Goal: Information Seeking & Learning: Learn about a topic

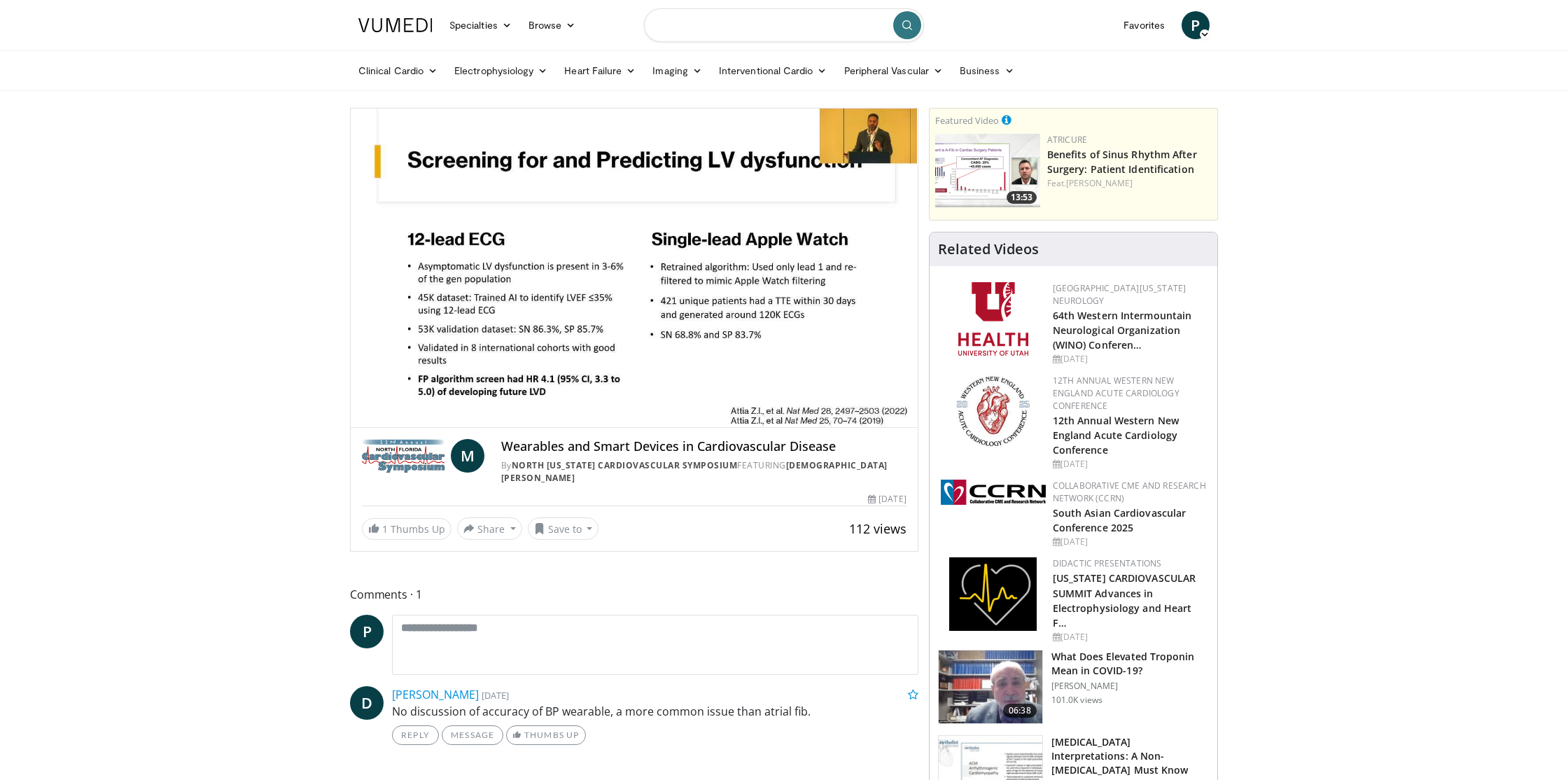
click at [716, 34] on input "Search topics, interventions" at bounding box center [784, 25] width 280 height 34
type input "**********"
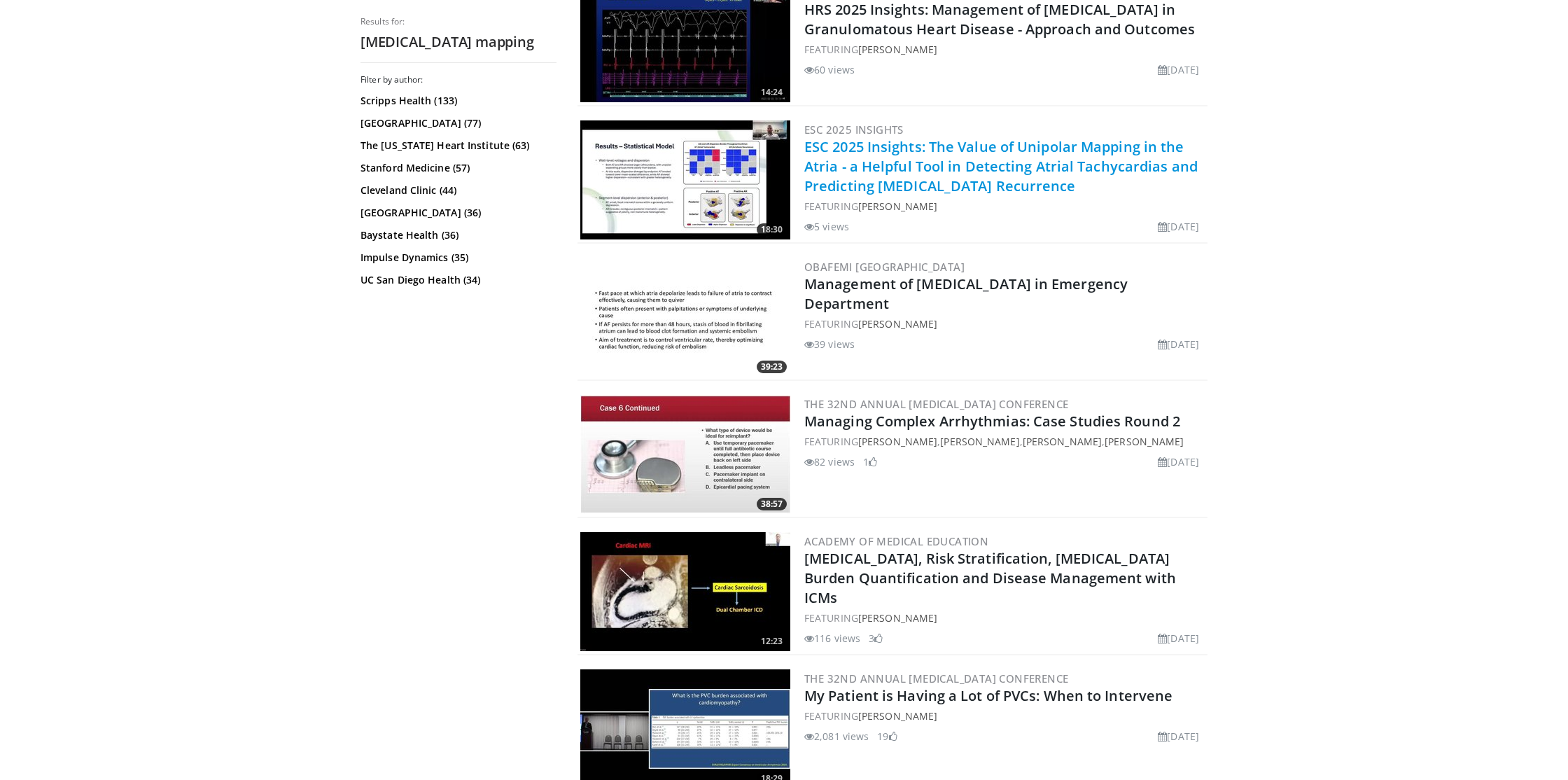
scroll to position [1000, 0]
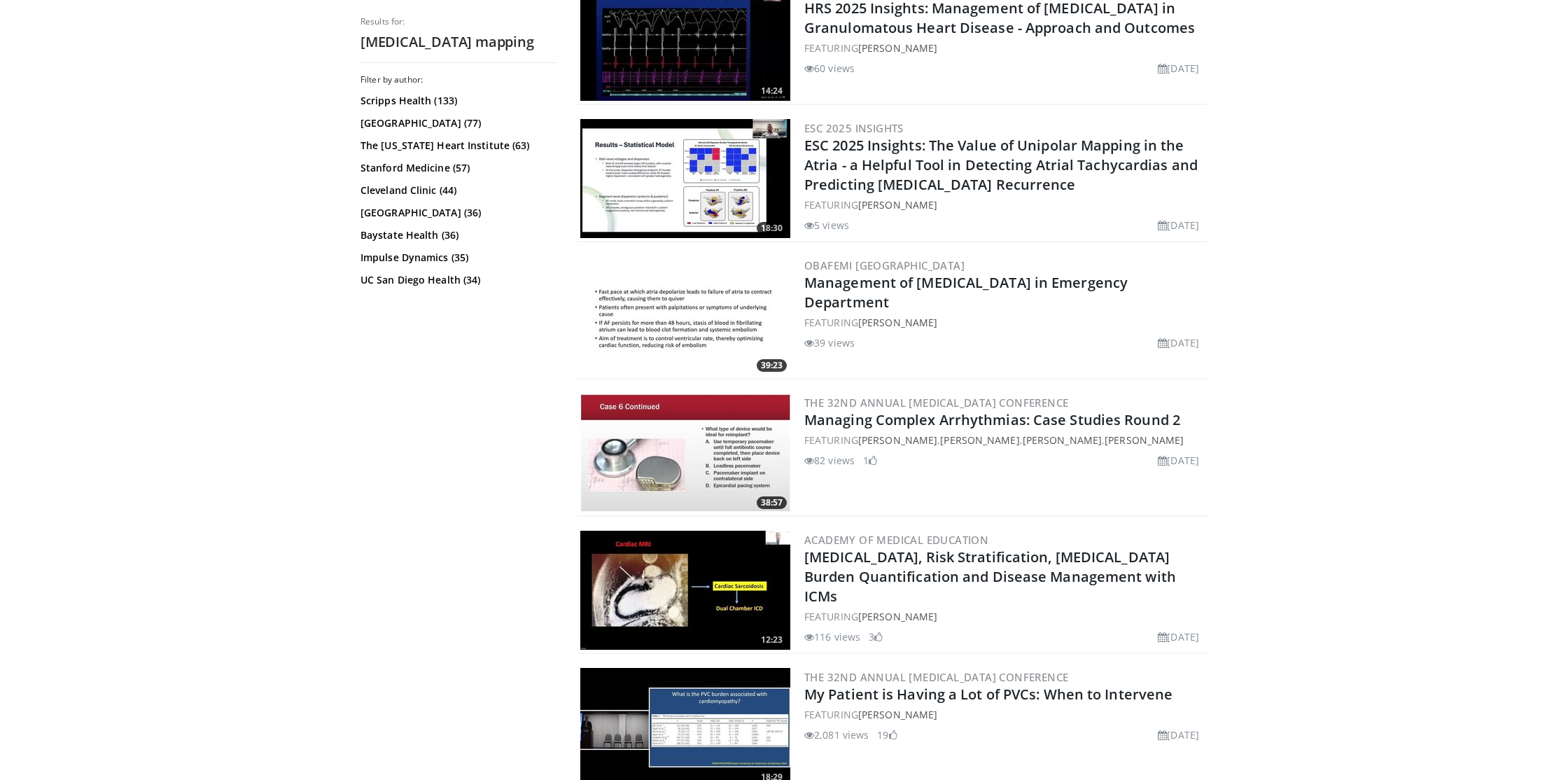
click at [649, 174] on img at bounding box center [685, 178] width 210 height 119
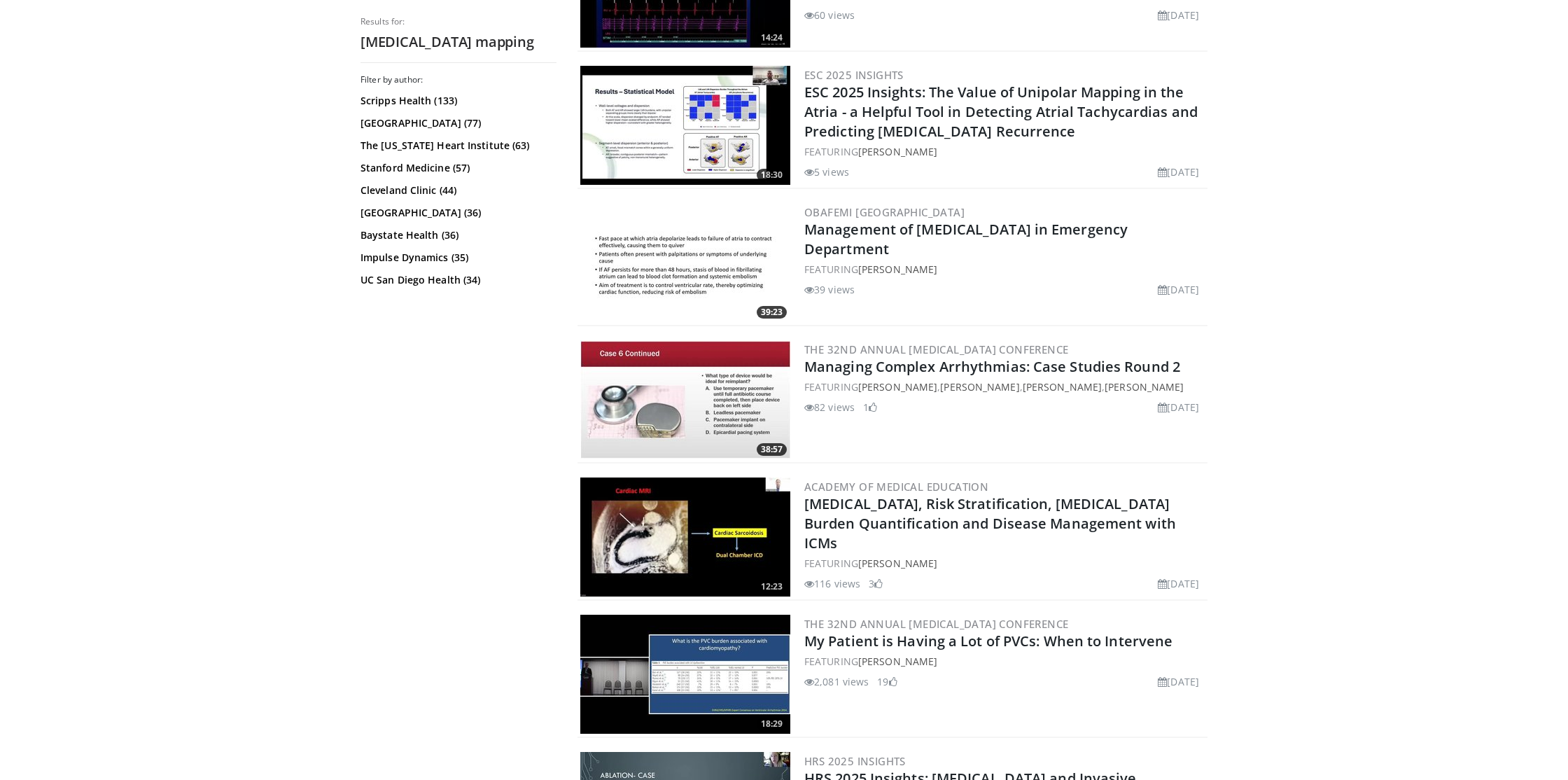
scroll to position [1054, 0]
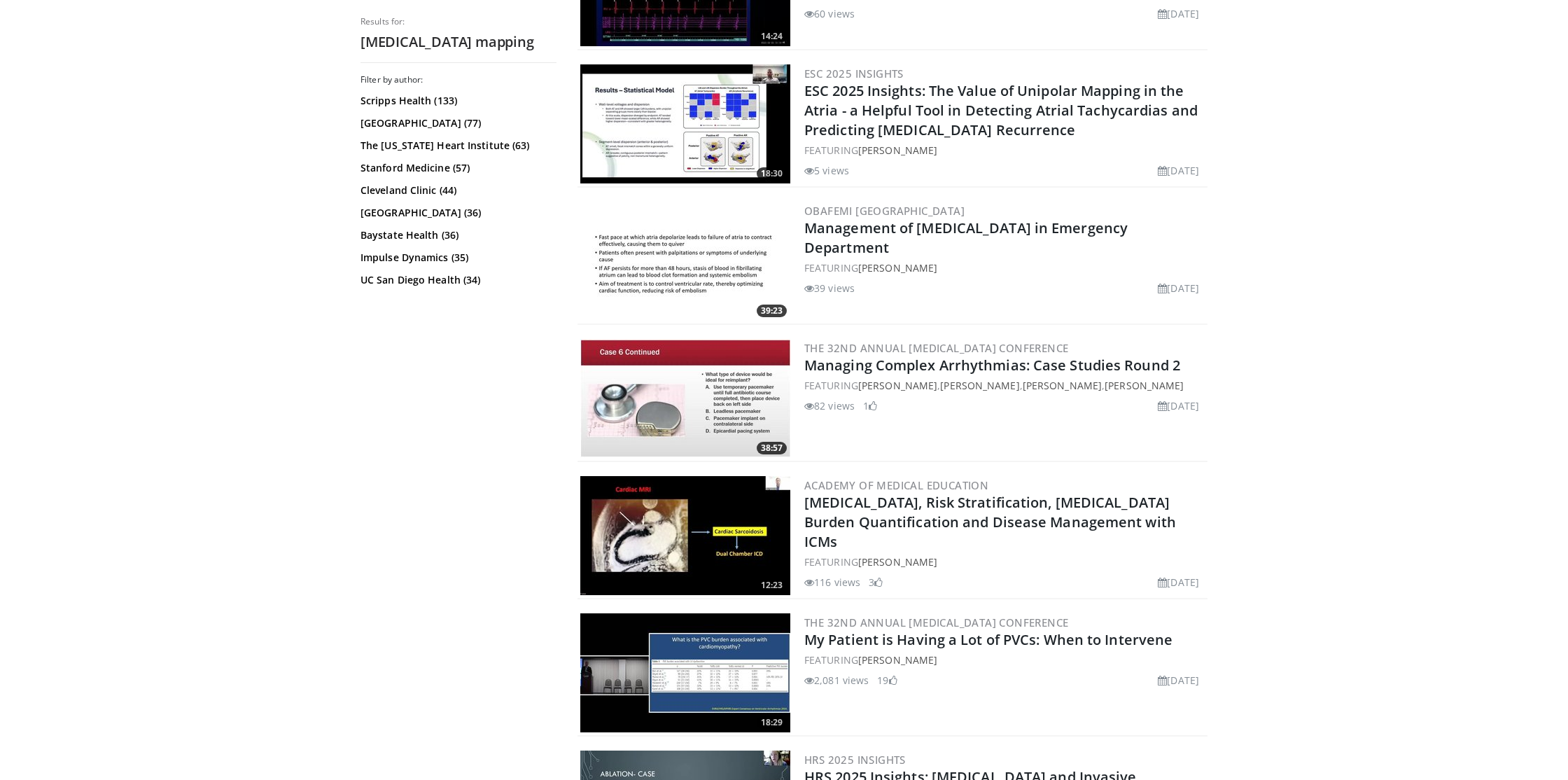
click at [669, 649] on img at bounding box center [685, 672] width 210 height 119
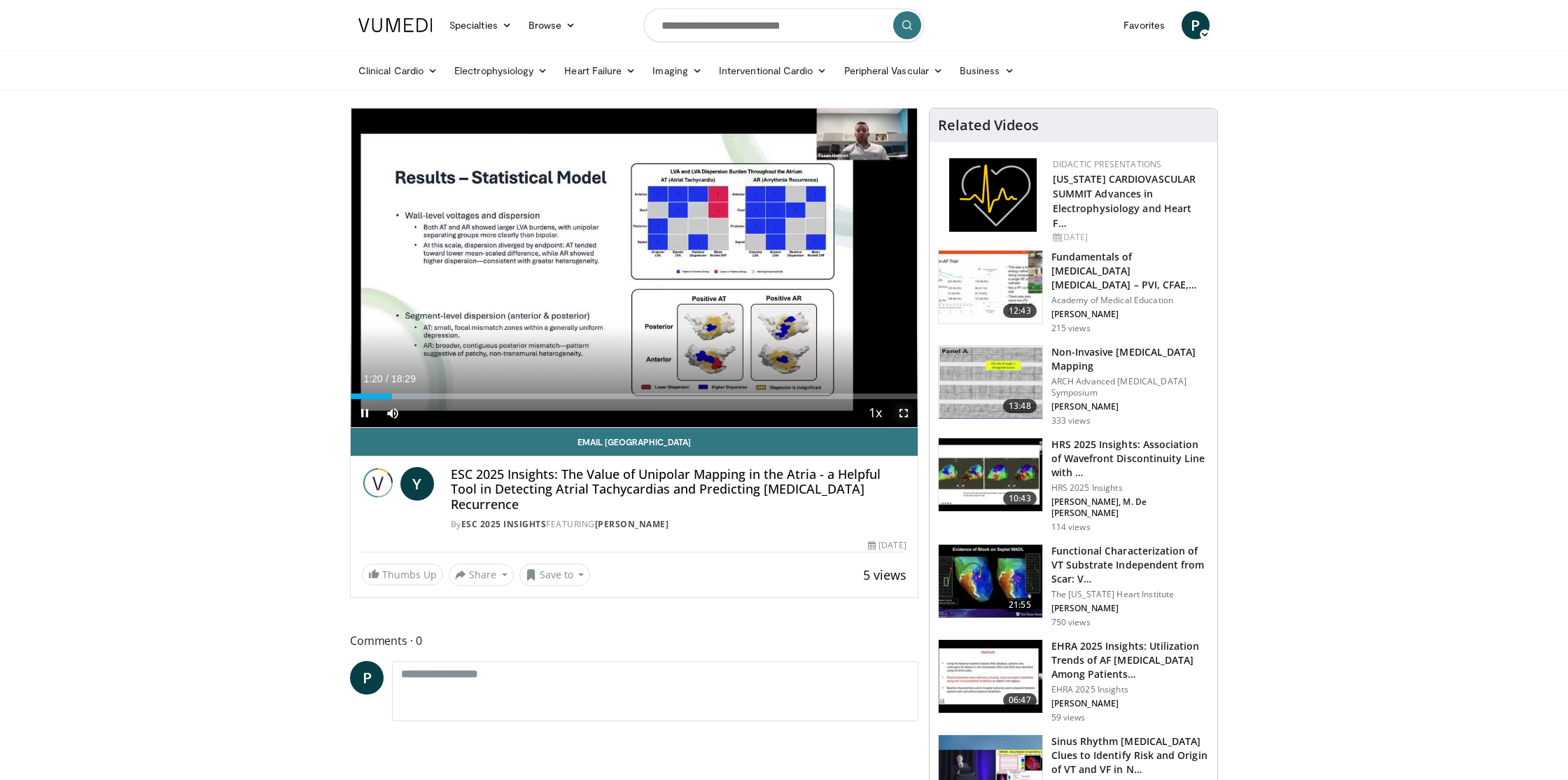
click at [899, 414] on span "Video Player" at bounding box center [904, 413] width 28 height 28
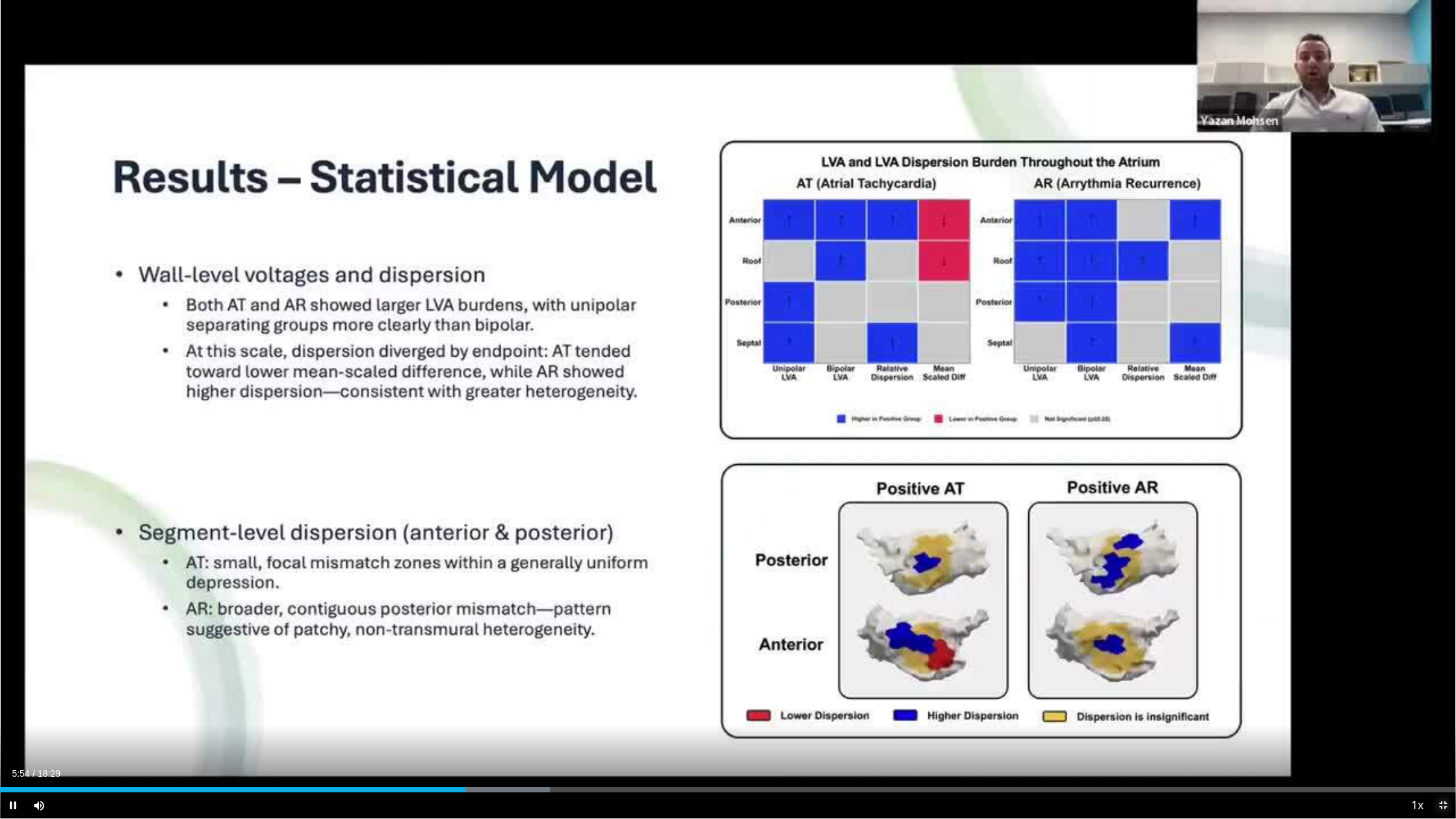
click at [1445, 724] on span "Video Player" at bounding box center [1443, 806] width 26 height 26
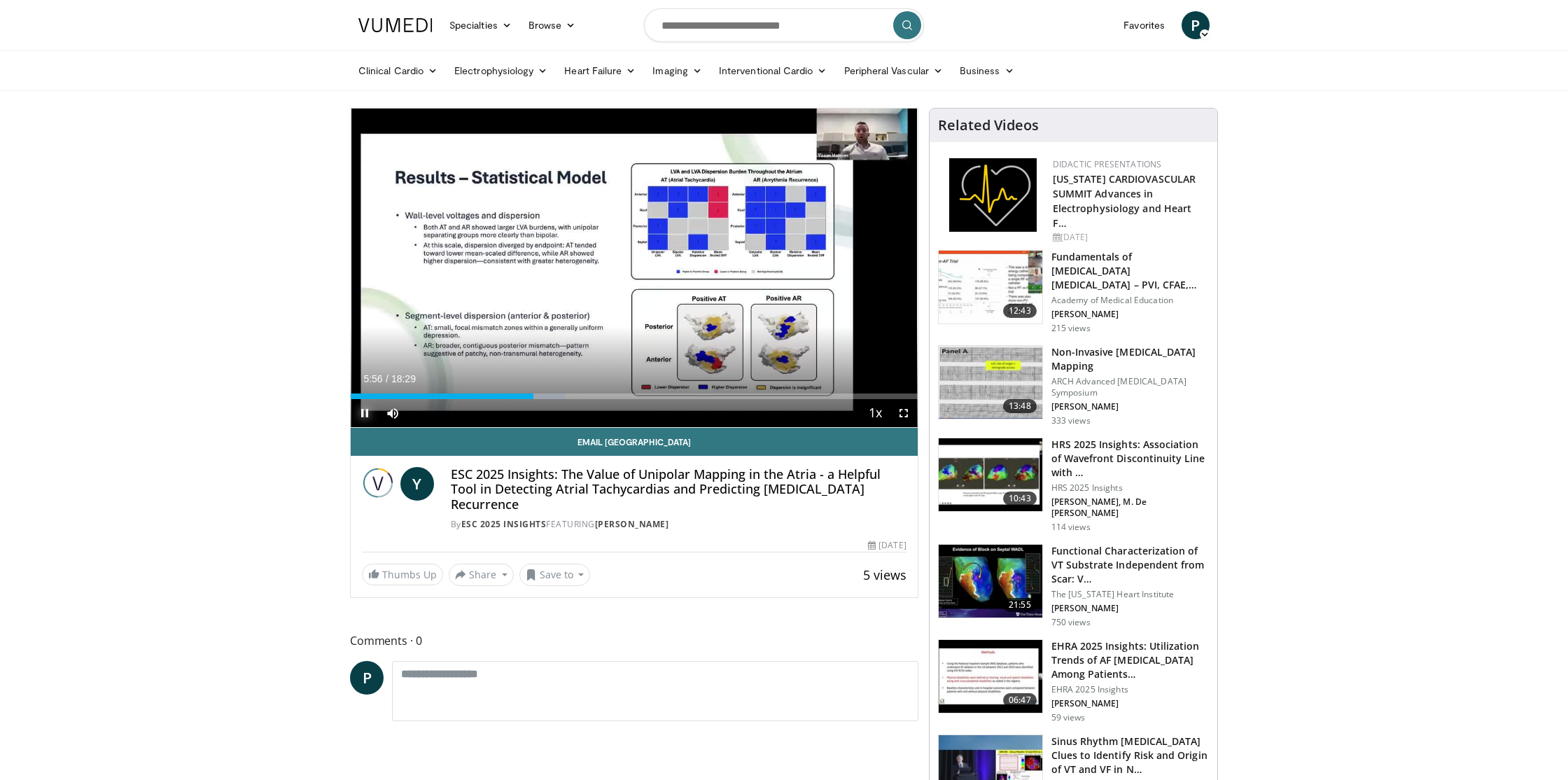
click at [363, 414] on span "Video Player" at bounding box center [365, 413] width 28 height 28
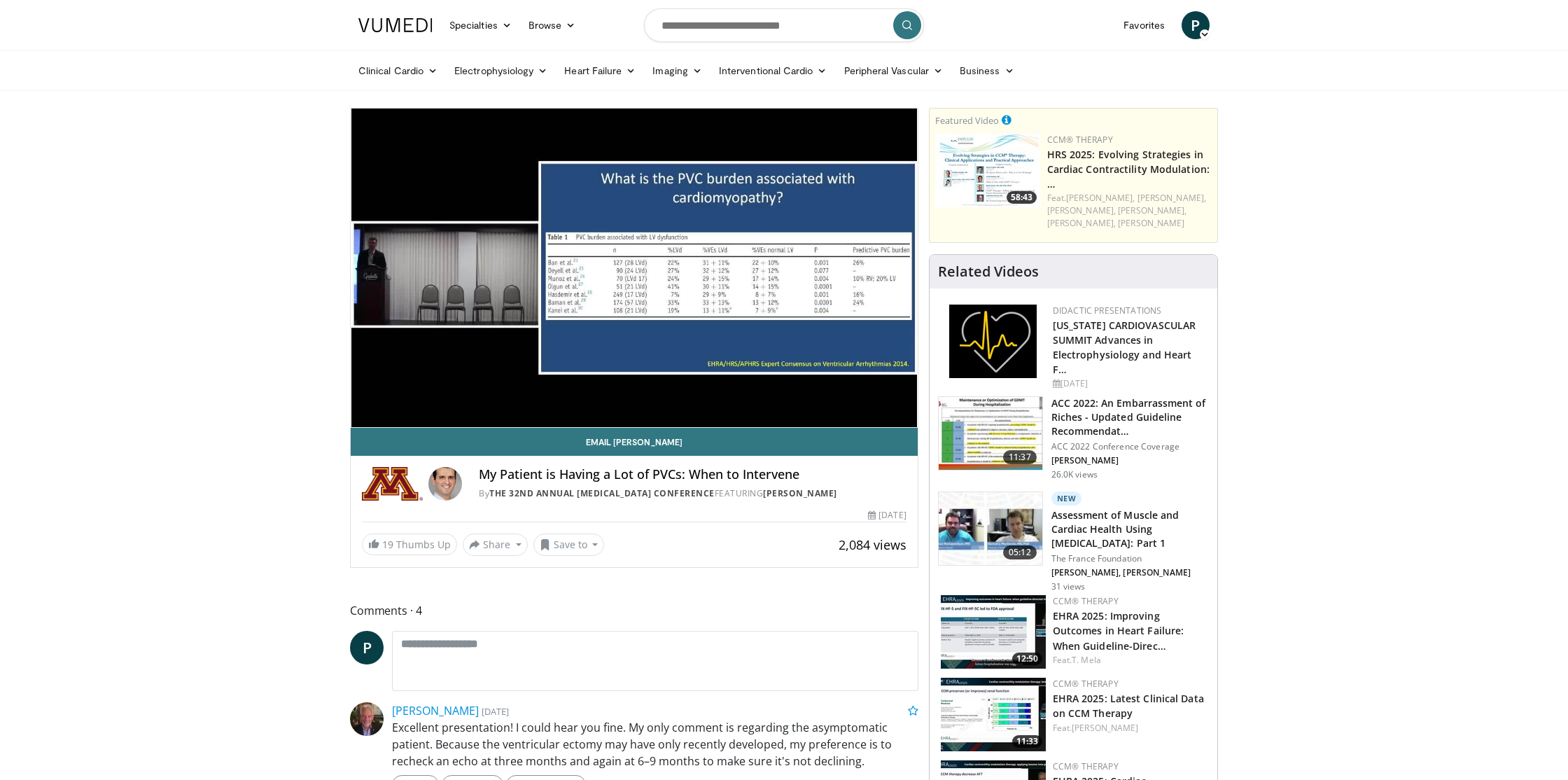
scroll to position [1, 0]
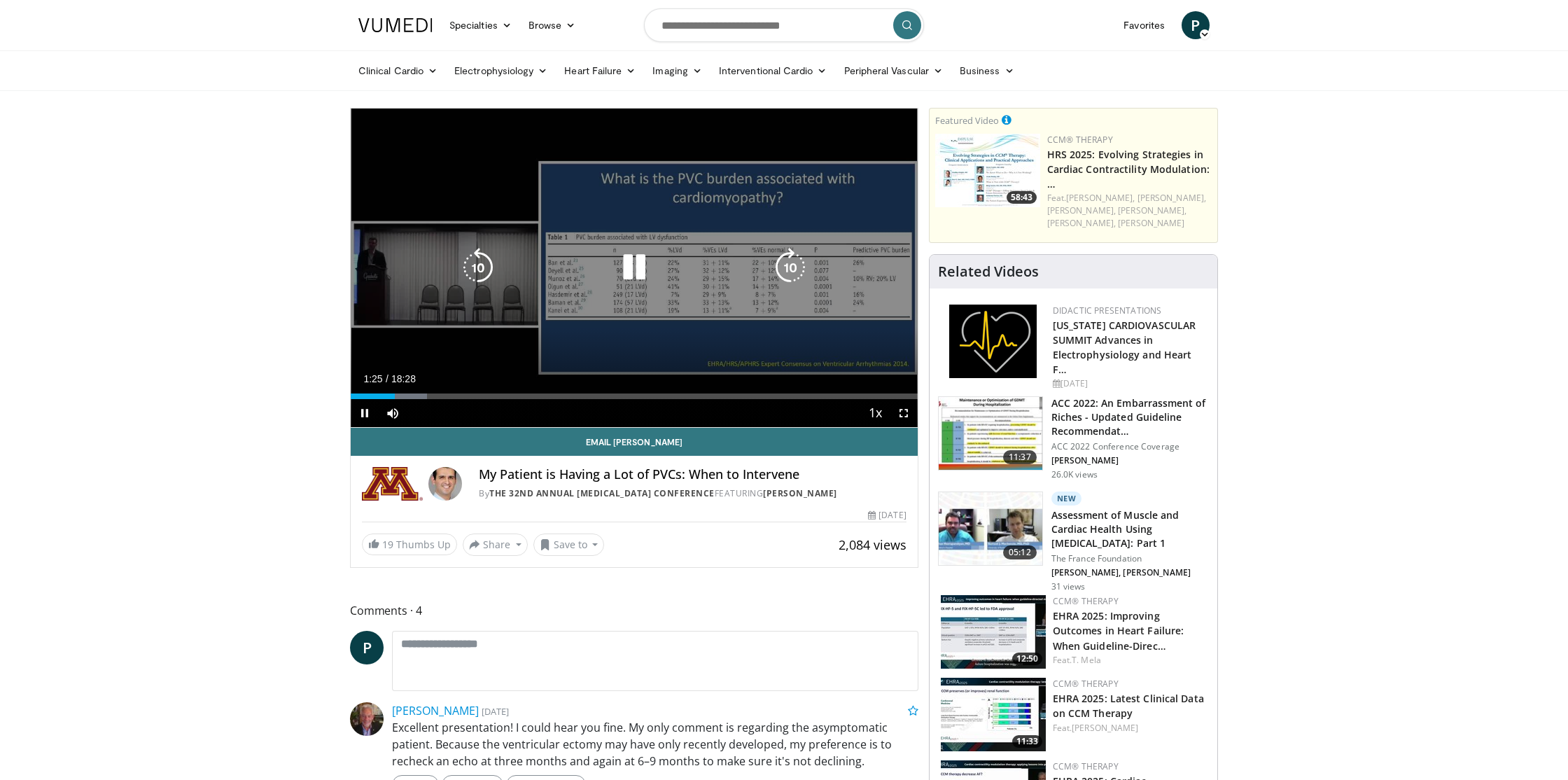
click at [644, 268] on icon "Video Player" at bounding box center [635, 268] width 40 height 40
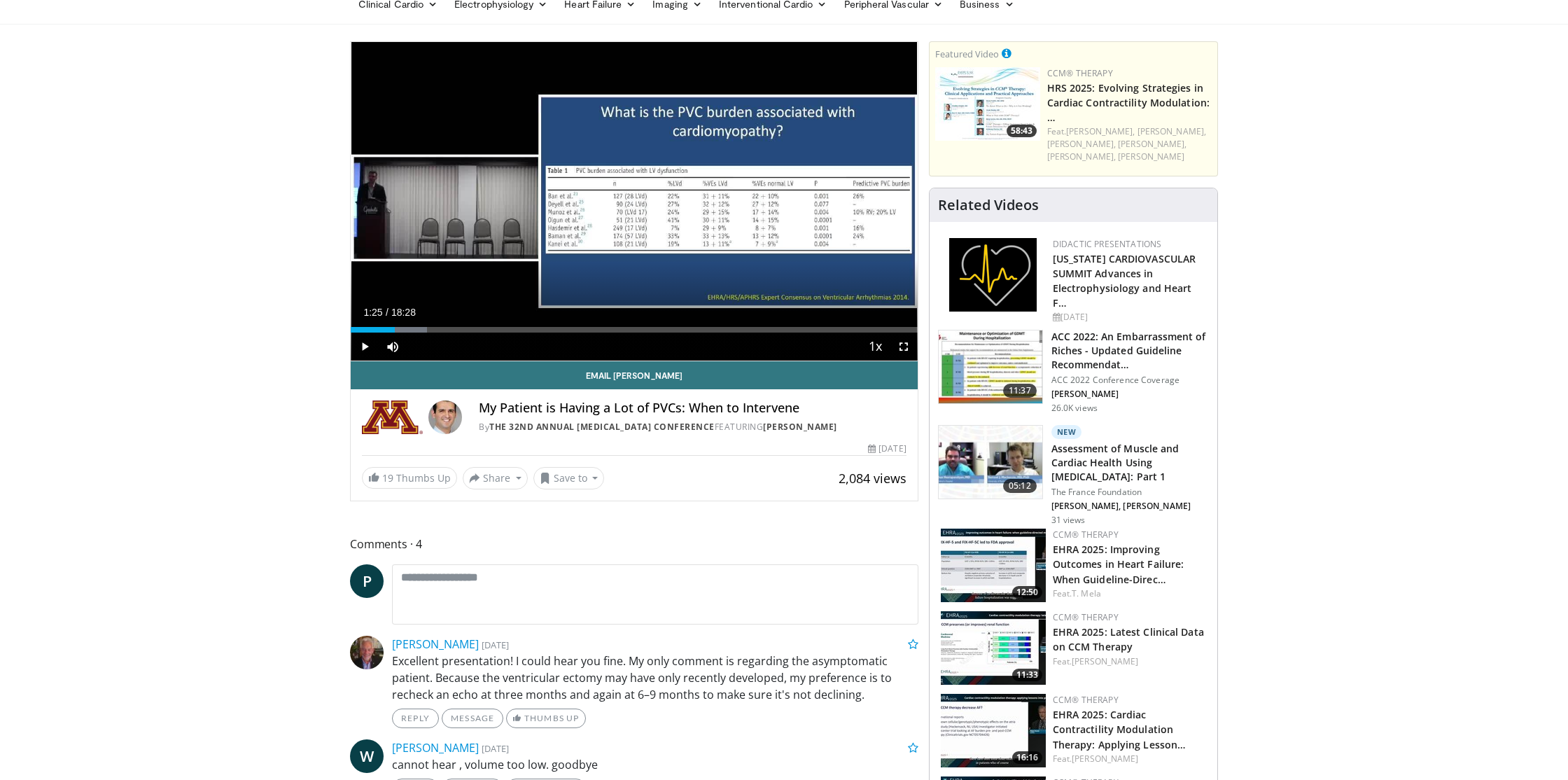
scroll to position [99, 0]
